Goal: Information Seeking & Learning: Compare options

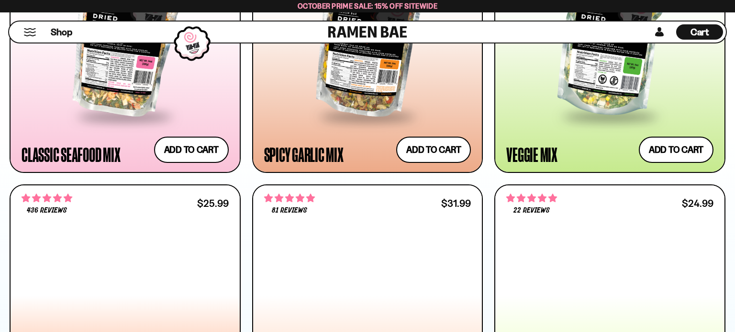
scroll to position [706, 0]
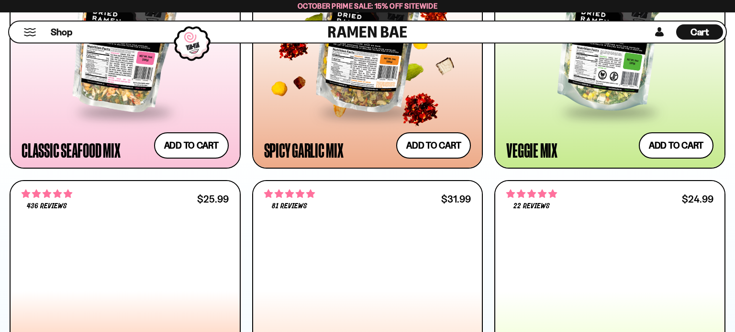
click at [377, 111] on div at bounding box center [367, 29] width 207 height 163
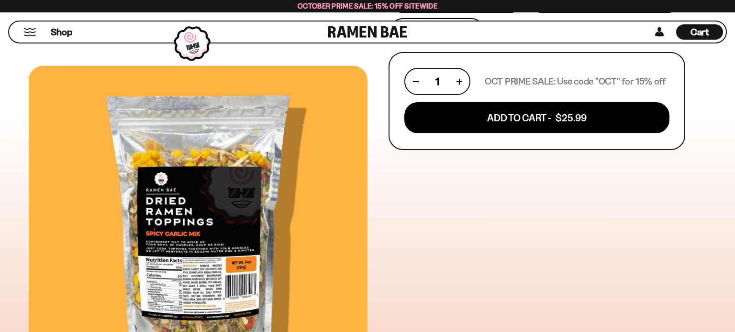
scroll to position [433, 0]
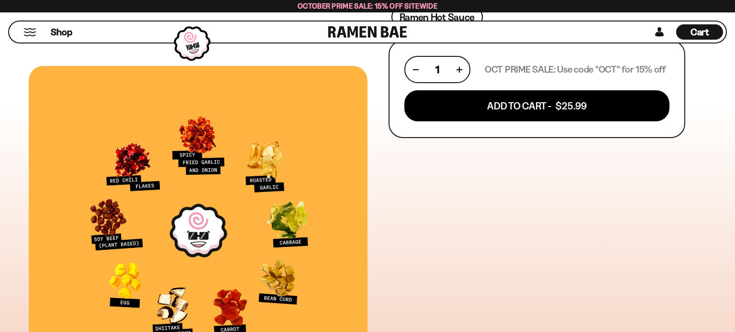
click at [268, 158] on div at bounding box center [198, 229] width 339 height 327
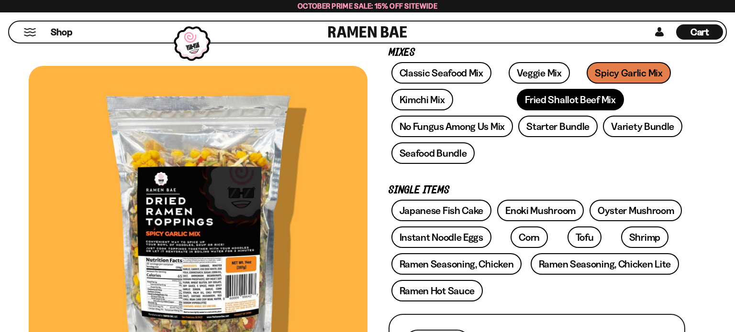
scroll to position [159, 0]
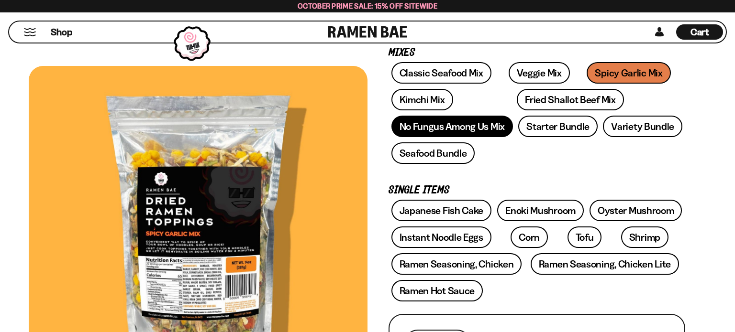
click at [513, 137] on link "No Fungus Among Us Mix" at bounding box center [451, 127] width 121 height 22
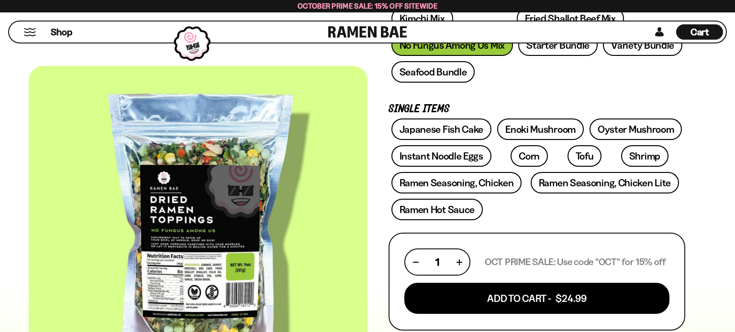
scroll to position [211, 0]
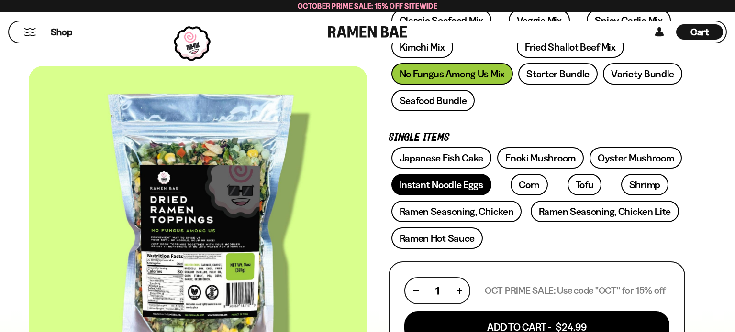
click at [491, 196] on link "Instant Noodle Eggs" at bounding box center [441, 185] width 100 height 22
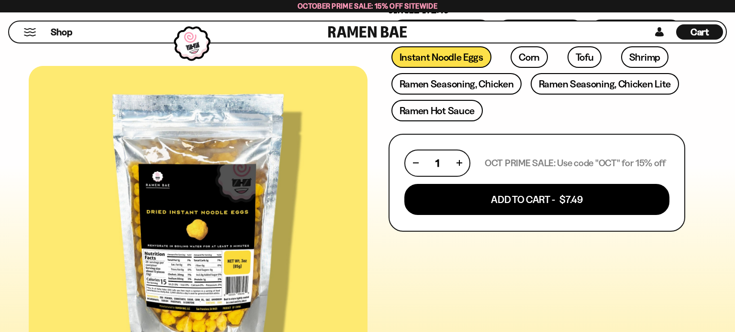
scroll to position [338, 0]
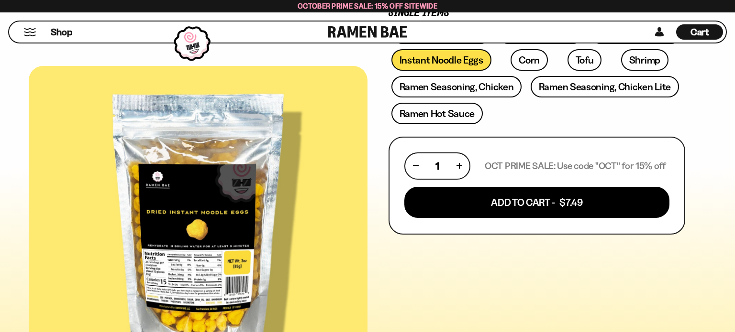
click at [492, 44] on link "Japanese Fish Cake" at bounding box center [441, 33] width 100 height 22
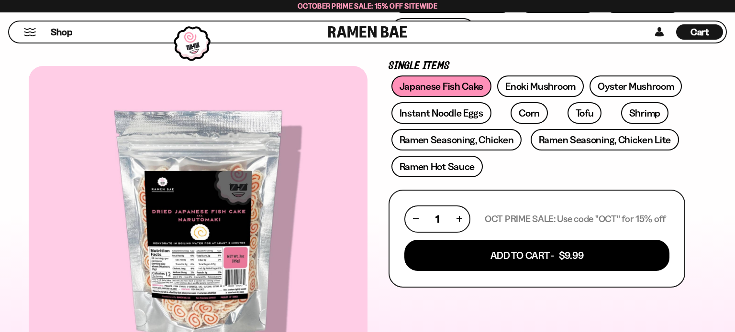
scroll to position [281, 0]
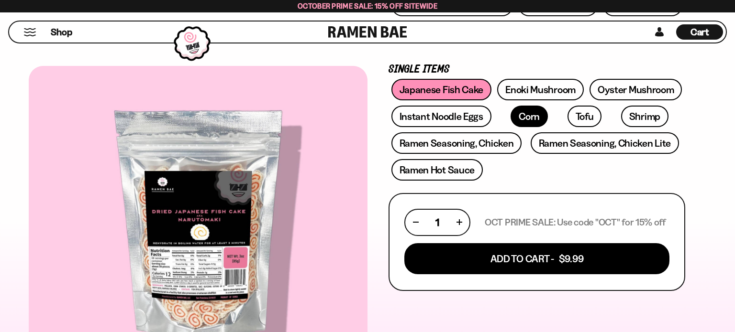
click at [510, 127] on link "Corn" at bounding box center [528, 117] width 37 height 22
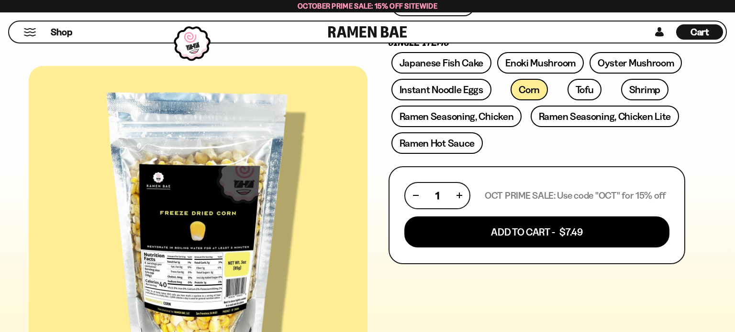
scroll to position [308, 0]
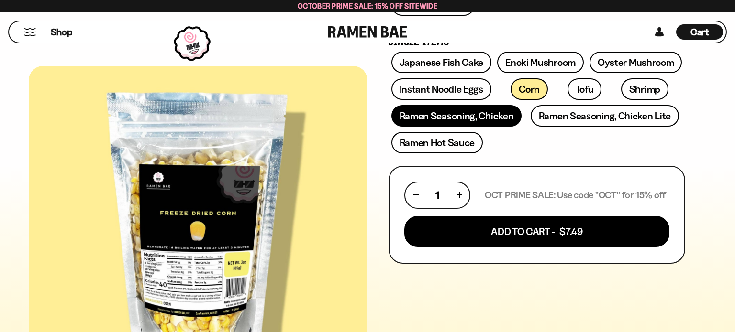
click at [522, 127] on link "Ramen Seasoning, Chicken" at bounding box center [456, 116] width 131 height 22
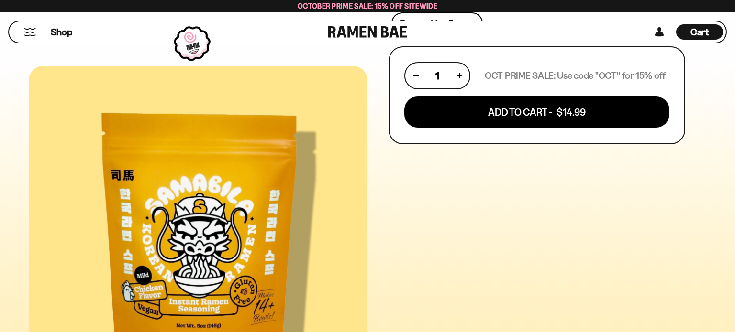
scroll to position [429, 0]
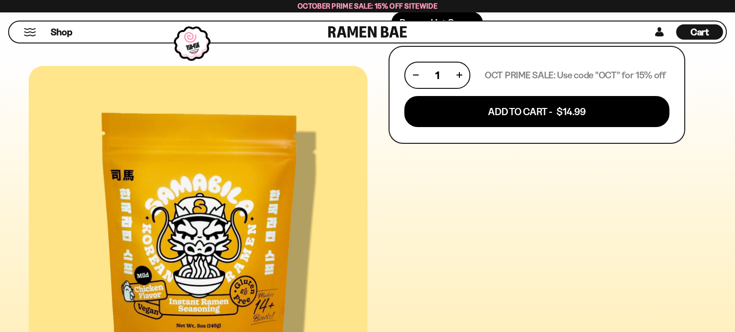
click at [473, 33] on link "Ramen Hot Sauce" at bounding box center [437, 23] width 92 height 22
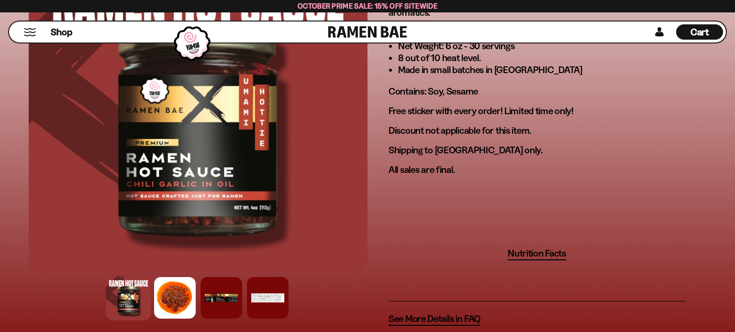
scroll to position [705, 0]
